Goal: Navigation & Orientation: Locate item on page

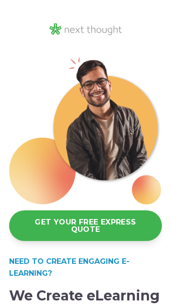
scroll to position [2796, 0]
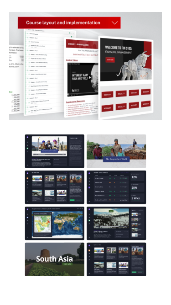
click at [10, 12] on img at bounding box center [85, 66] width 153 height 108
click at [53, 12] on img at bounding box center [85, 66] width 153 height 108
click at [87, 41] on img at bounding box center [85, 66] width 153 height 108
click at [113, 12] on img at bounding box center [85, 66] width 153 height 108
click at [119, 12] on img at bounding box center [85, 66] width 153 height 108
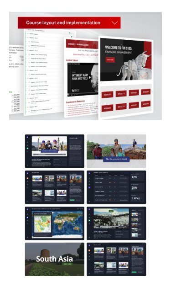
click at [118, 12] on img at bounding box center [85, 66] width 153 height 108
click at [114, 12] on img at bounding box center [85, 66] width 153 height 108
click at [118, 12] on img at bounding box center [85, 66] width 153 height 108
click at [117, 12] on img at bounding box center [85, 66] width 153 height 108
click at [69, 249] on img at bounding box center [85, 204] width 153 height 141
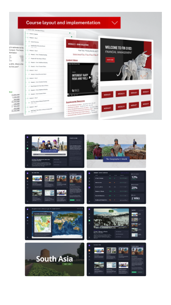
click at [77, 211] on img at bounding box center [85, 204] width 153 height 141
click at [121, 199] on img at bounding box center [85, 204] width 153 height 141
click at [14, 12] on img at bounding box center [85, 66] width 153 height 108
click at [22, 12] on img at bounding box center [85, 66] width 153 height 108
click at [155, 12] on img at bounding box center [85, 66] width 153 height 108
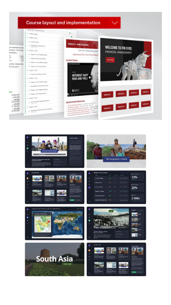
click at [113, 12] on img at bounding box center [85, 66] width 153 height 108
click at [117, 12] on img at bounding box center [85, 66] width 153 height 108
click at [128, 244] on img at bounding box center [85, 204] width 153 height 141
click at [123, 245] on img at bounding box center [85, 204] width 153 height 141
click at [124, 242] on img at bounding box center [85, 204] width 153 height 141
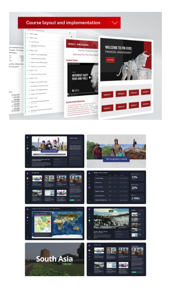
click at [124, 240] on img at bounding box center [85, 204] width 153 height 141
click at [80, 229] on img at bounding box center [85, 204] width 153 height 141
